Goal: Information Seeking & Learning: Understand process/instructions

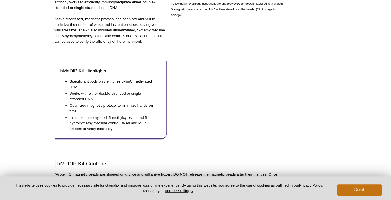
scroll to position [152, 0]
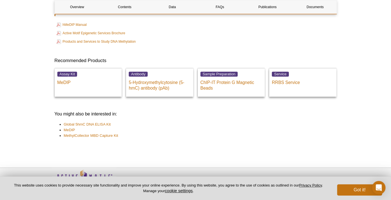
scroll to position [1010, 0]
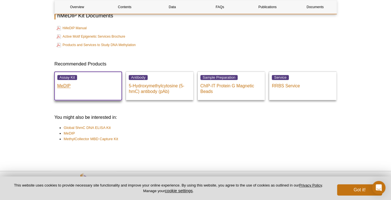
click at [74, 89] on p "MeDIP" at bounding box center [88, 84] width 62 height 8
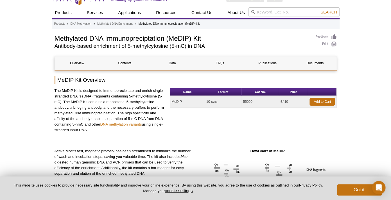
scroll to position [6, 0]
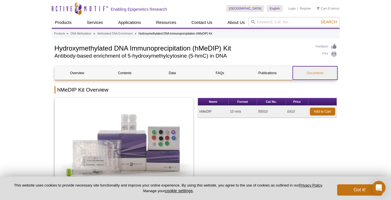
click at [313, 75] on link "Documents" at bounding box center [315, 73] width 45 height 14
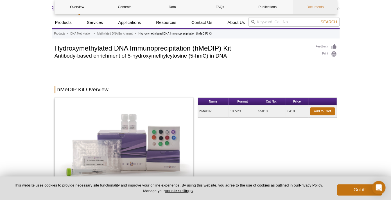
scroll to position [1062, 0]
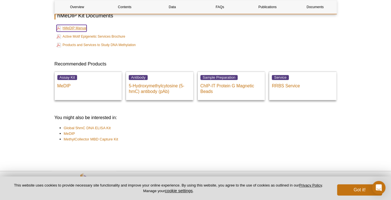
click at [78, 32] on link "hMeDIP Manual" at bounding box center [72, 28] width 30 height 7
